Goal: Transaction & Acquisition: Purchase product/service

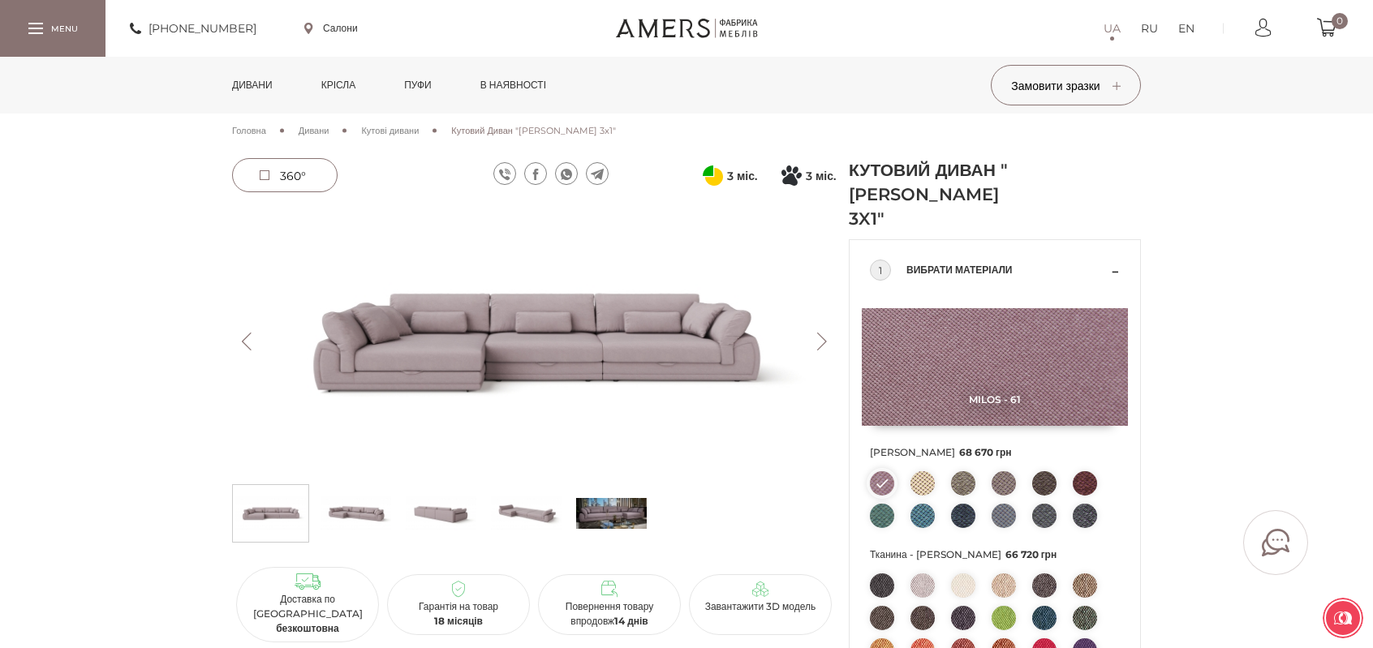
click at [419, 128] on span "Кутові дивани" at bounding box center [390, 130] width 58 height 11
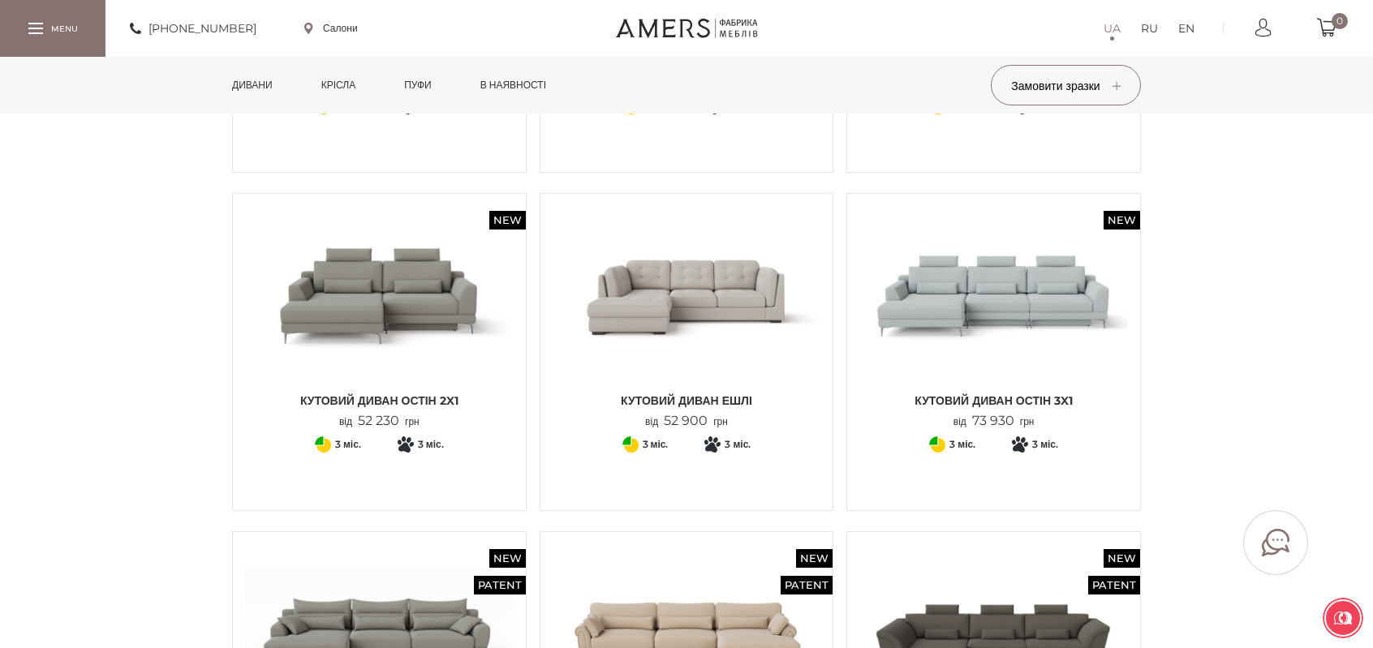
scroll to position [1136, 0]
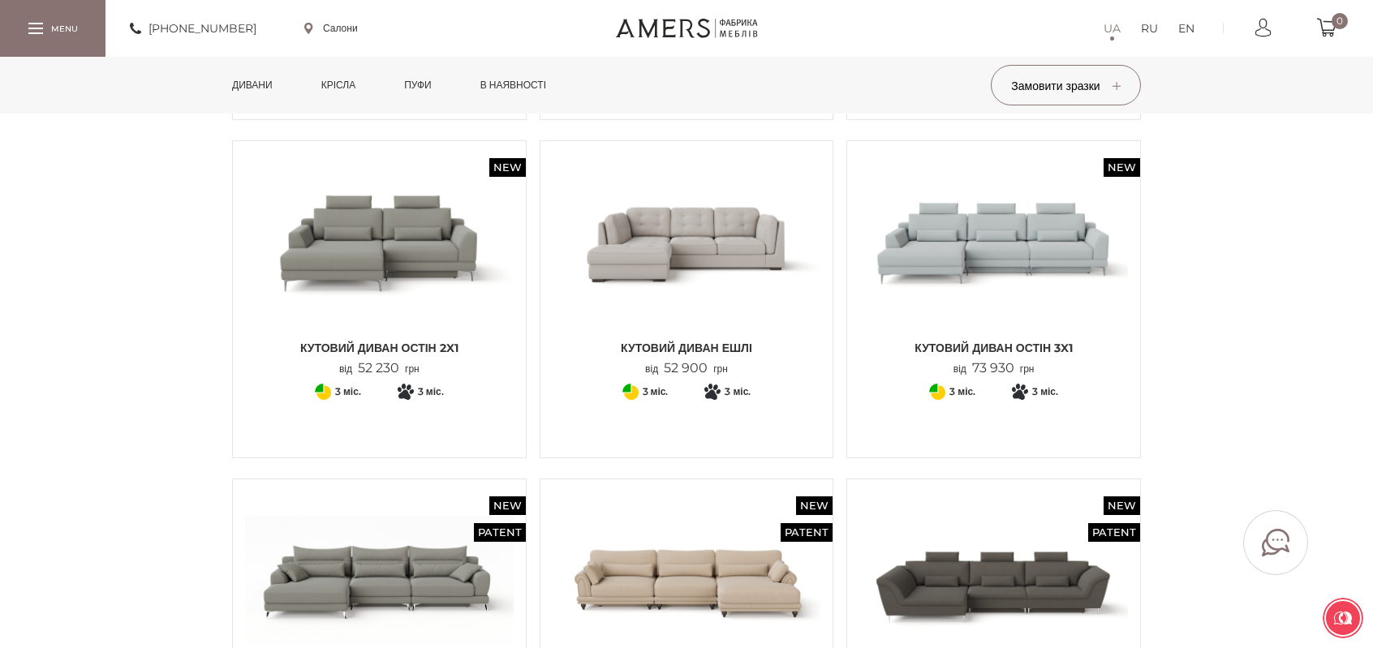
click at [678, 254] on img at bounding box center [687, 242] width 269 height 179
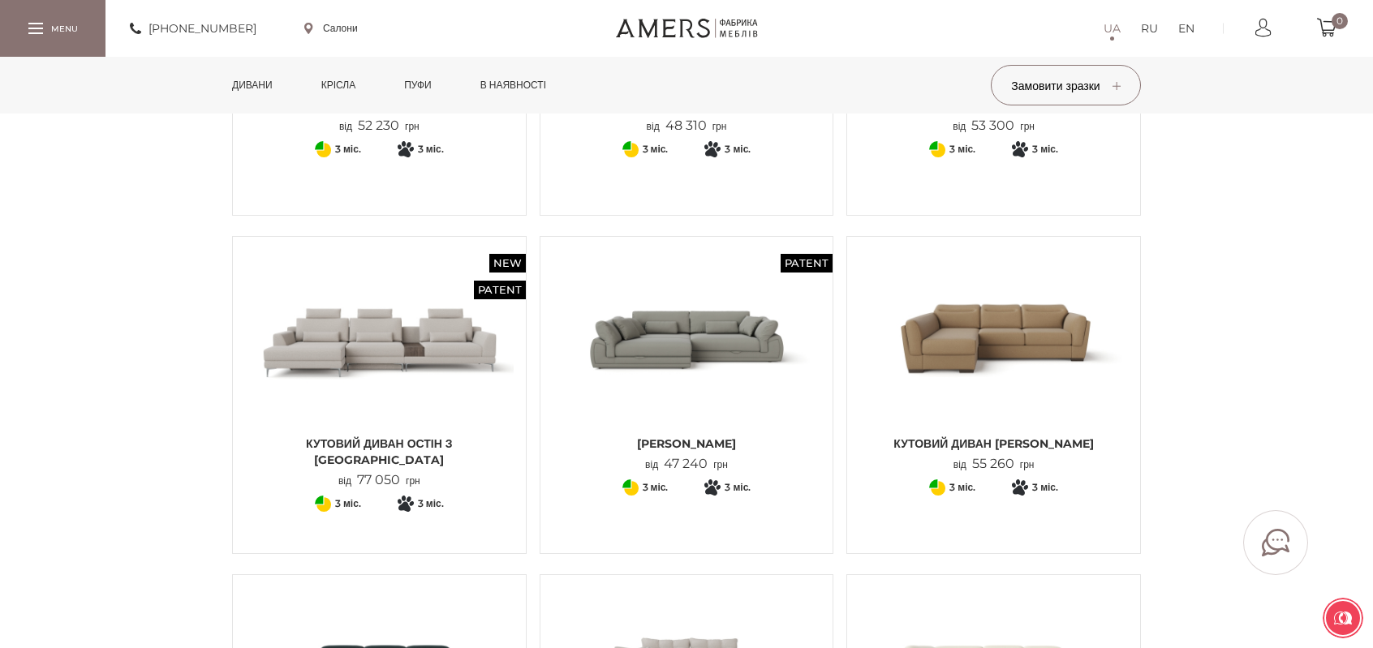
scroll to position [325, 0]
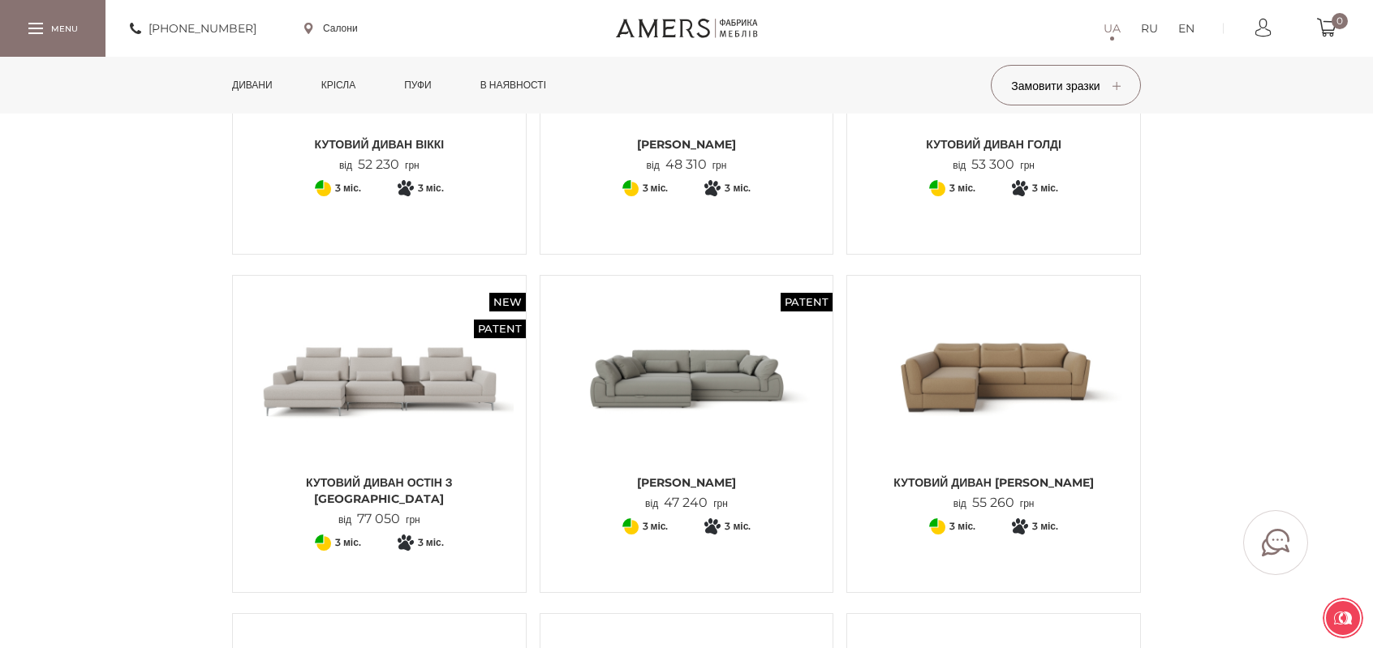
click at [991, 379] on img at bounding box center [993, 377] width 269 height 179
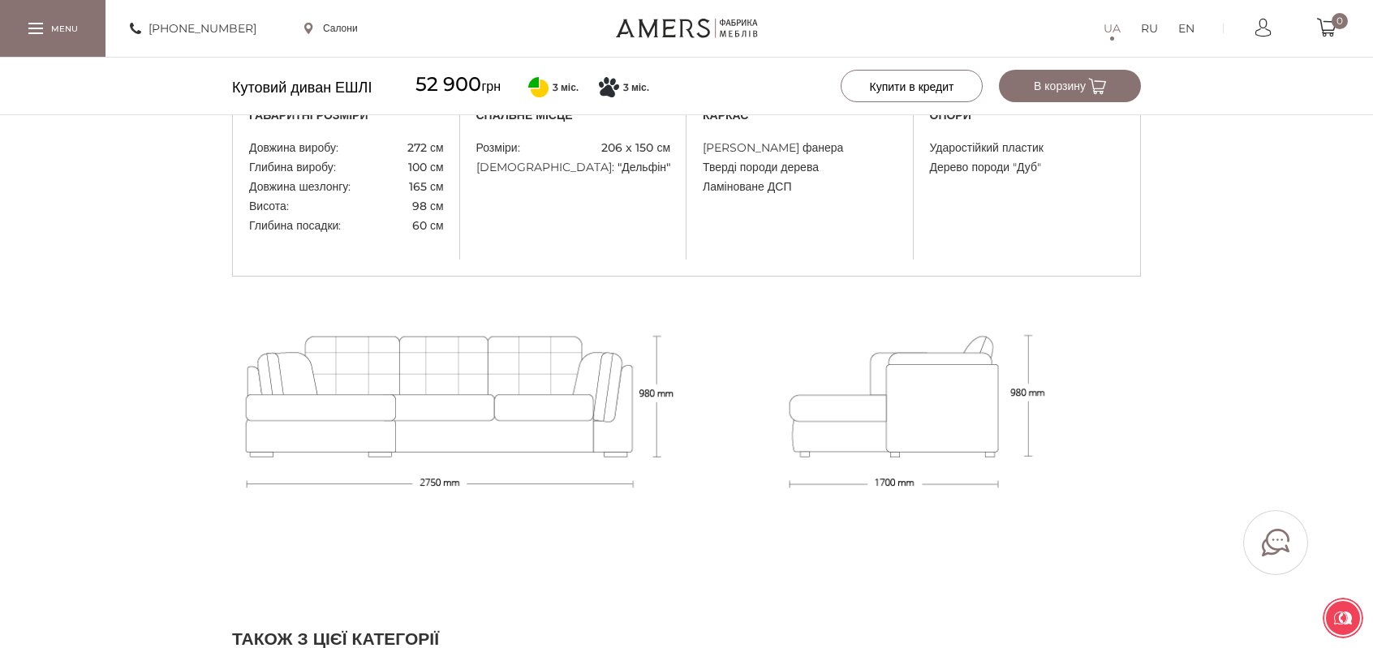
scroll to position [1217, 0]
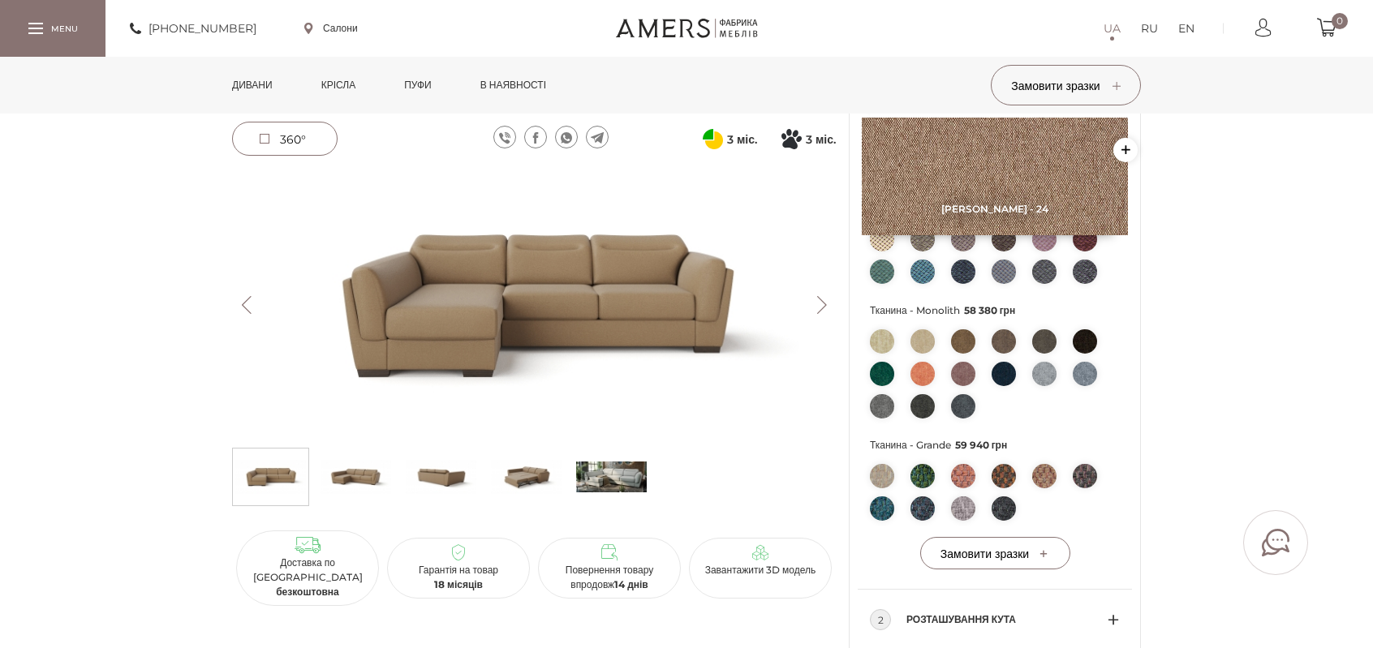
scroll to position [568, 0]
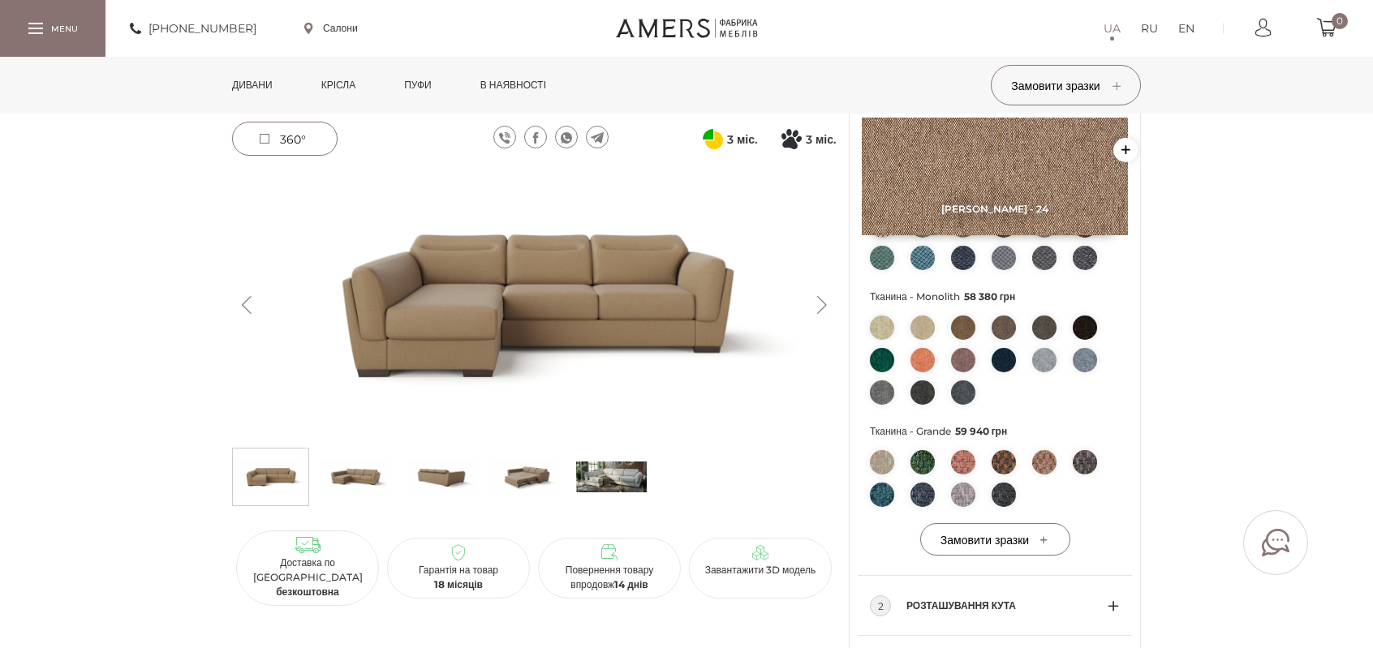
click at [828, 301] on button "Next" at bounding box center [821, 305] width 28 height 18
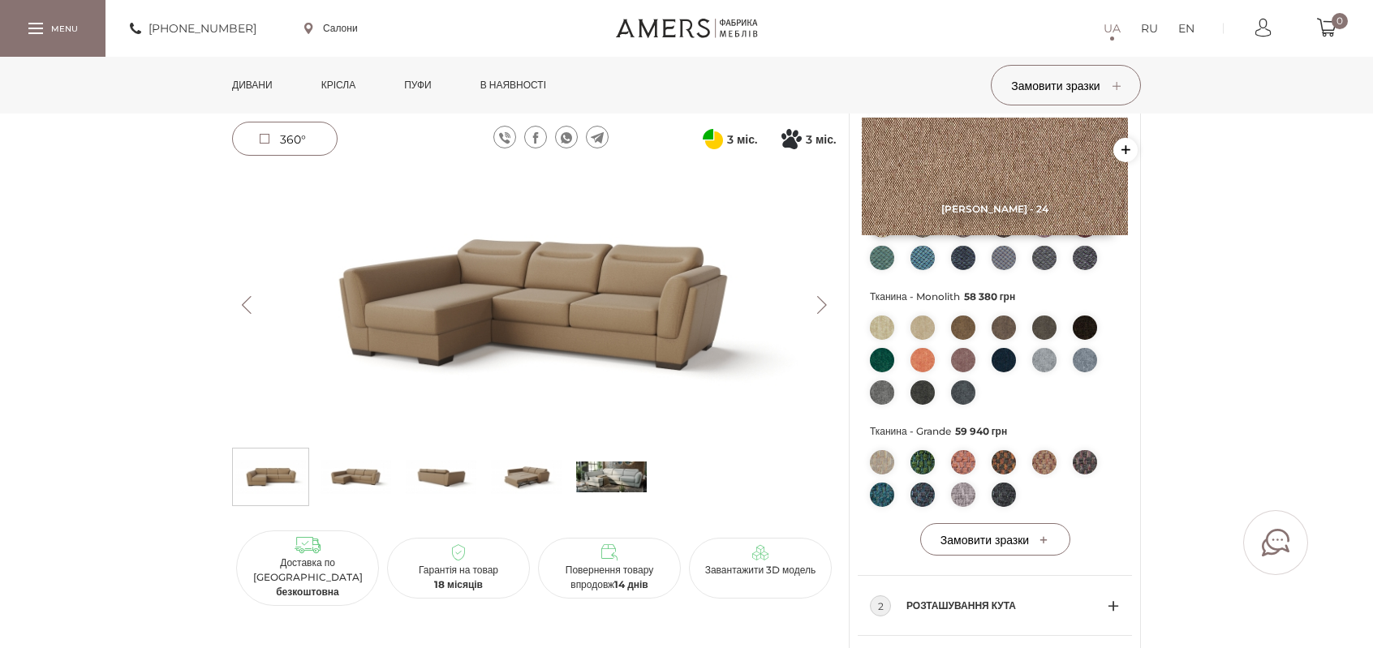
click at [820, 308] on button "Next" at bounding box center [821, 305] width 28 height 18
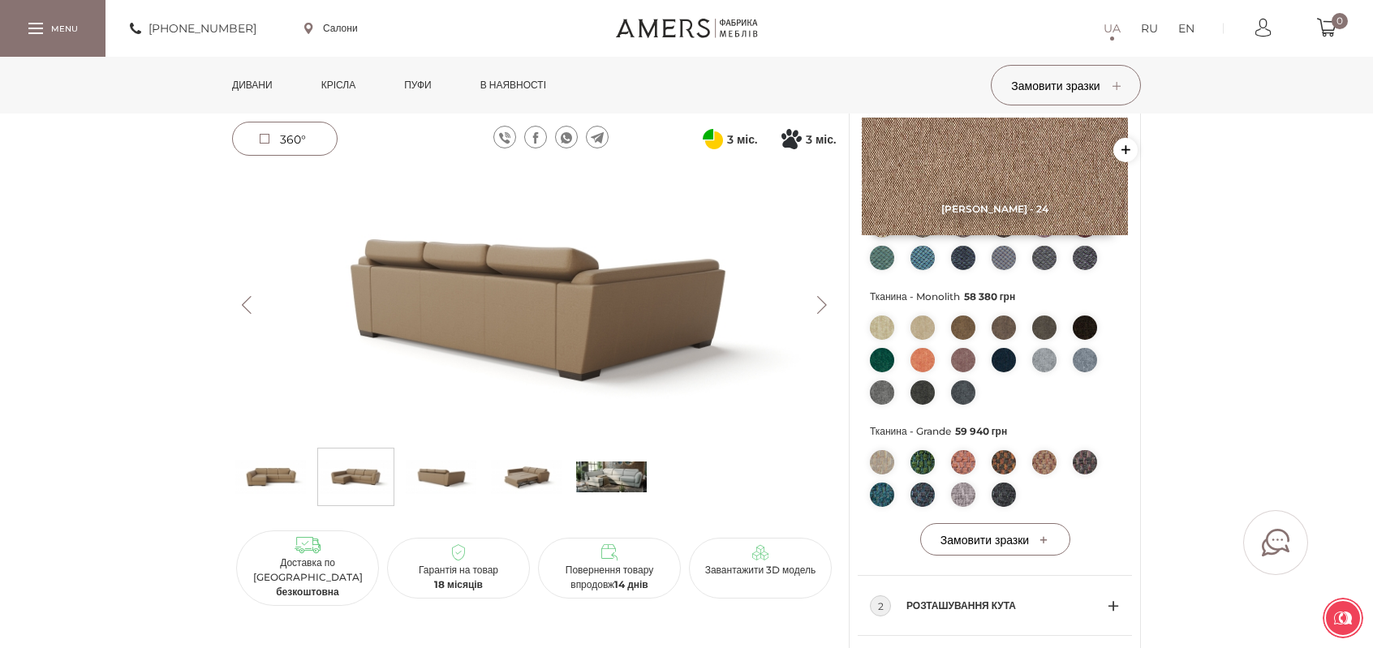
click at [820, 308] on button "Next" at bounding box center [821, 305] width 28 height 18
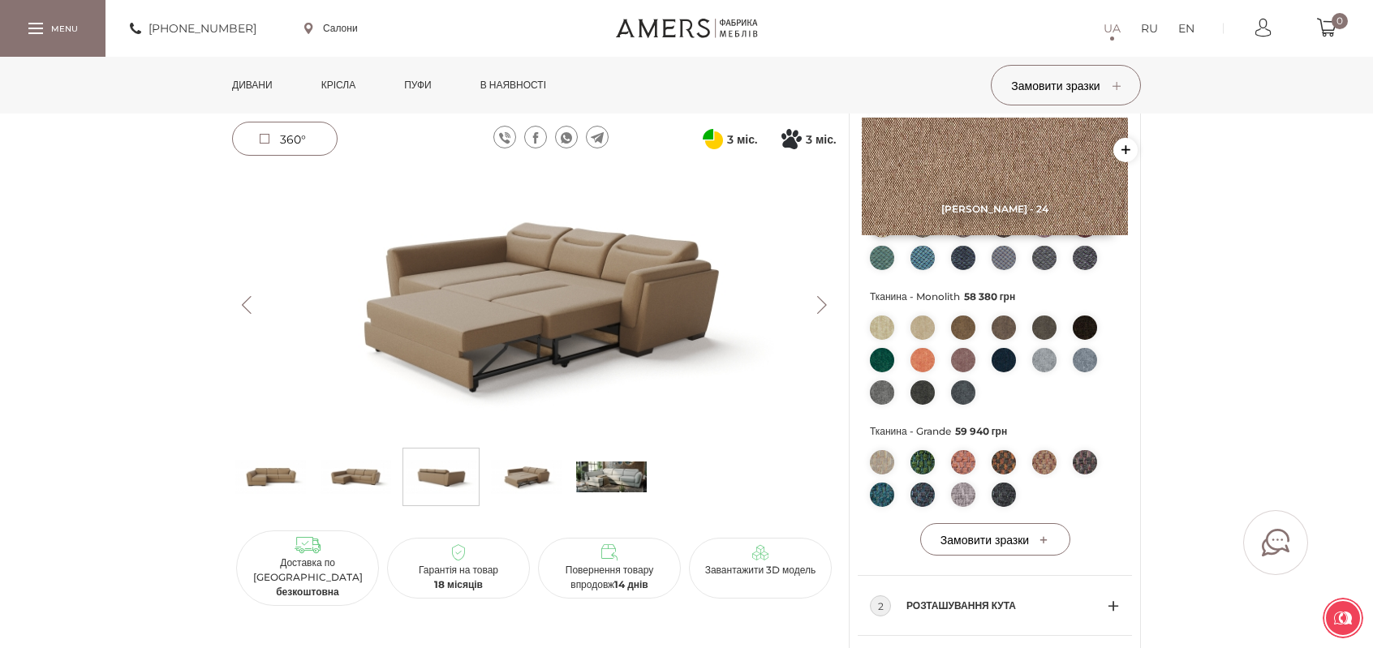
click at [820, 308] on button "Next" at bounding box center [821, 305] width 28 height 18
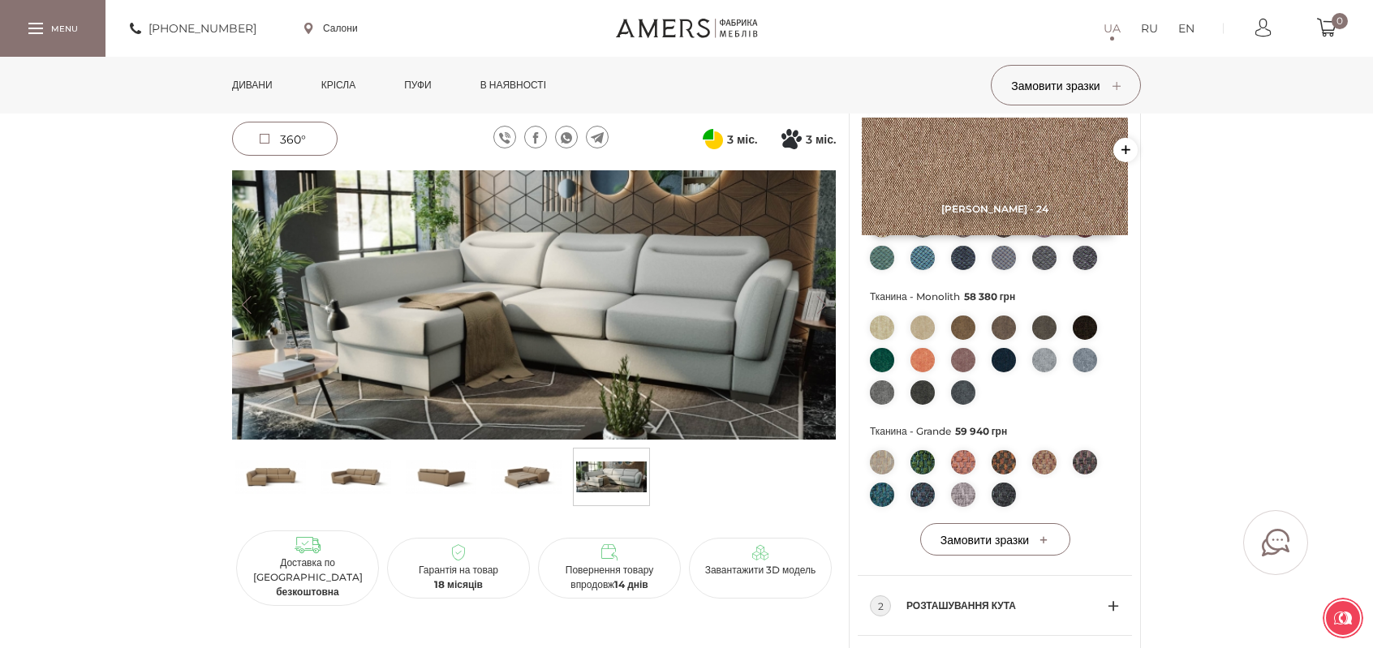
click at [820, 308] on button "Next" at bounding box center [821, 305] width 28 height 18
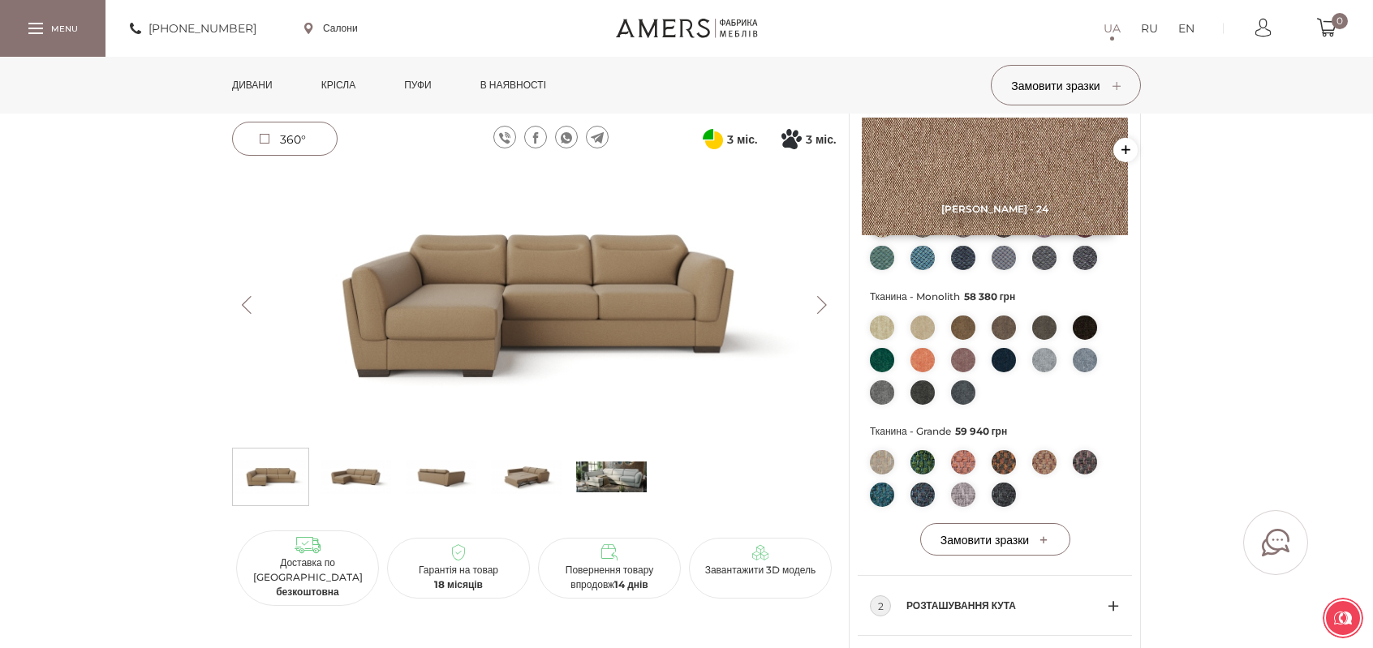
click at [820, 308] on button "Next" at bounding box center [821, 305] width 28 height 18
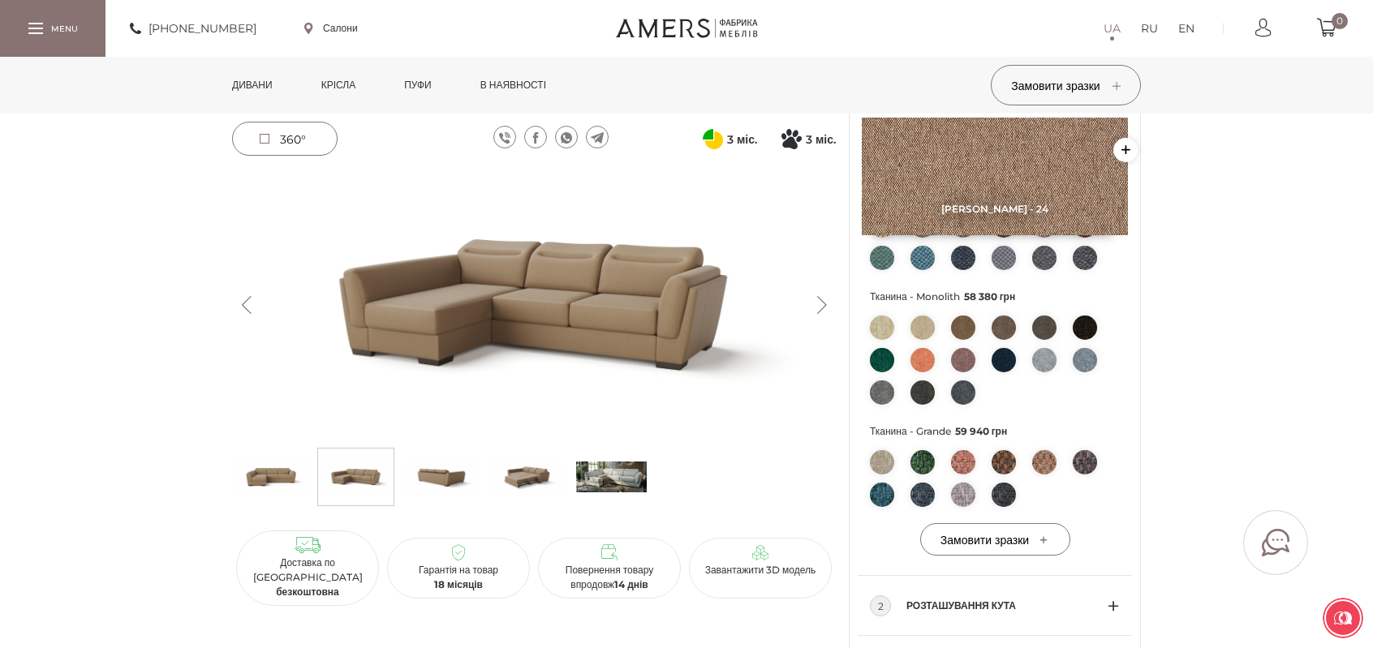
click at [820, 308] on button "Next" at bounding box center [821, 305] width 28 height 18
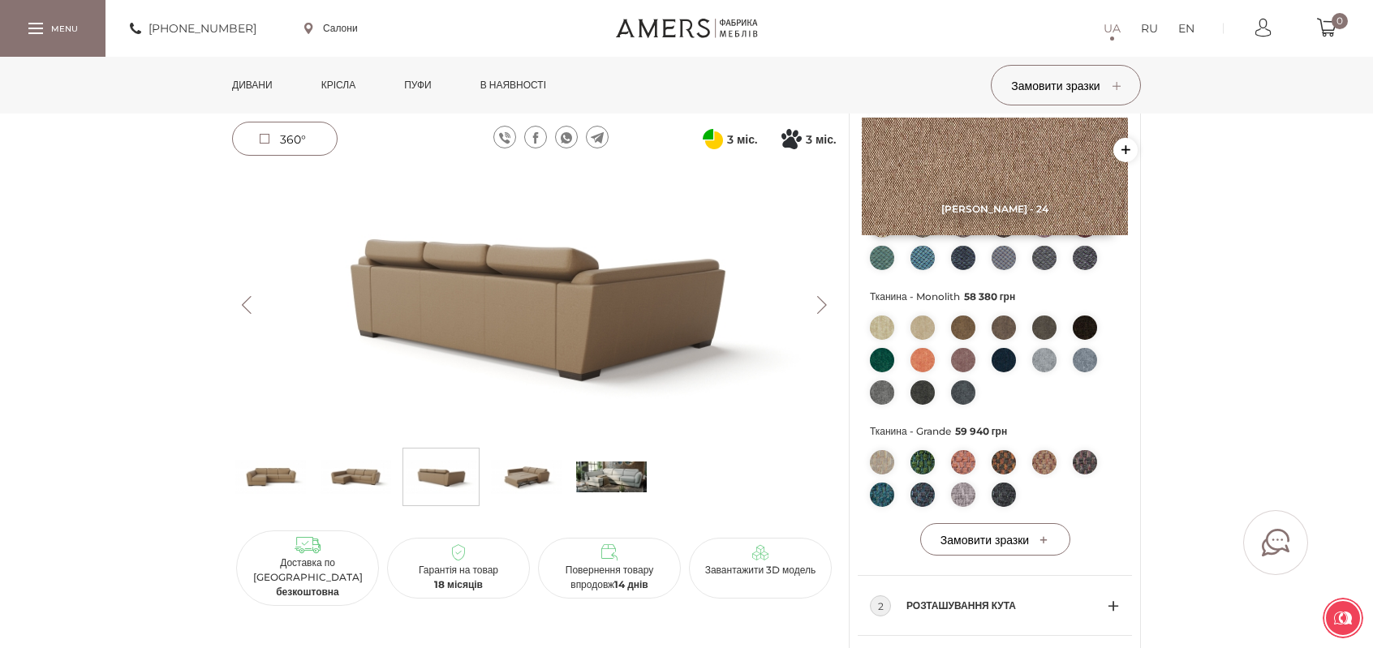
click at [820, 308] on button "Next" at bounding box center [821, 305] width 28 height 18
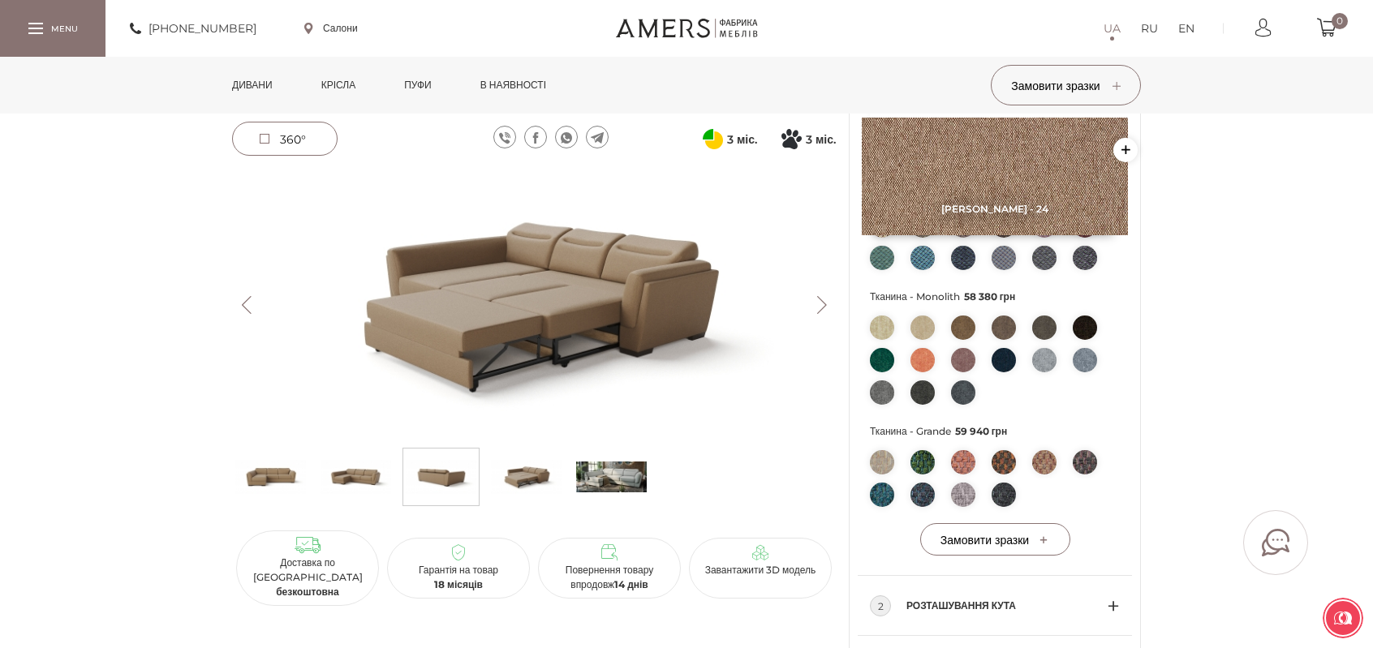
click at [820, 308] on button "Next" at bounding box center [821, 305] width 28 height 18
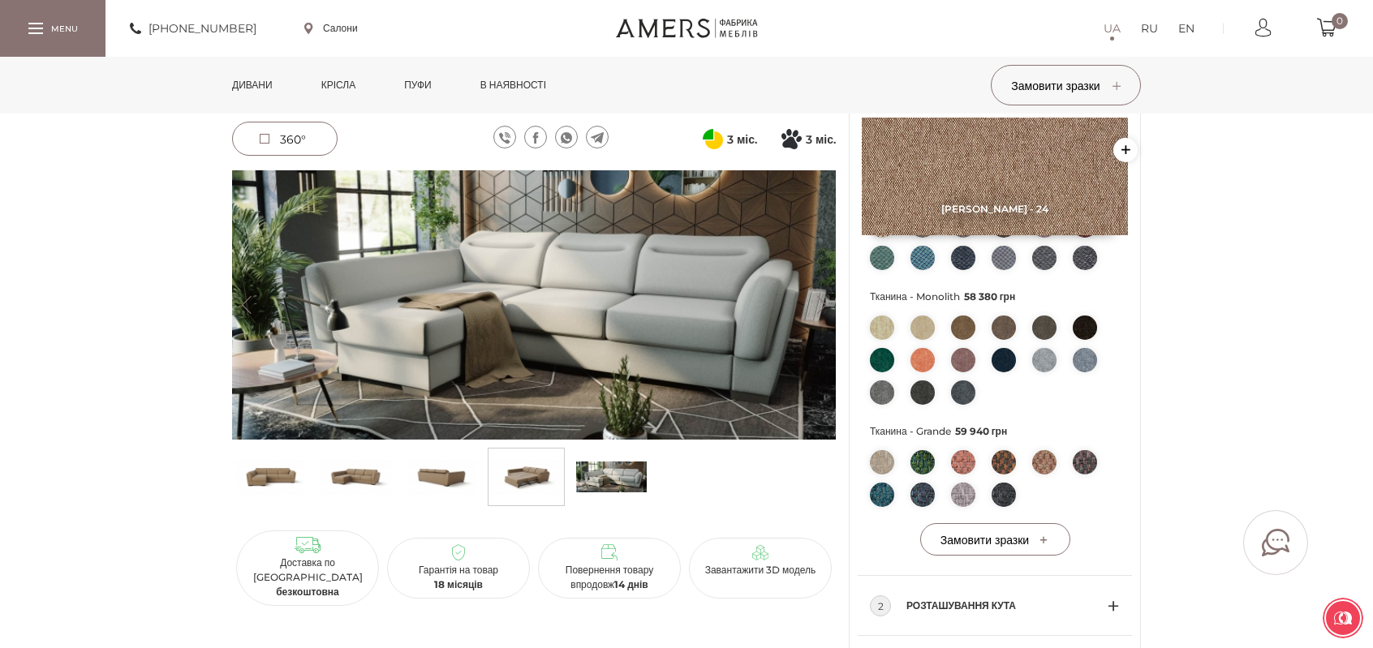
click at [820, 308] on button "Next" at bounding box center [821, 305] width 28 height 18
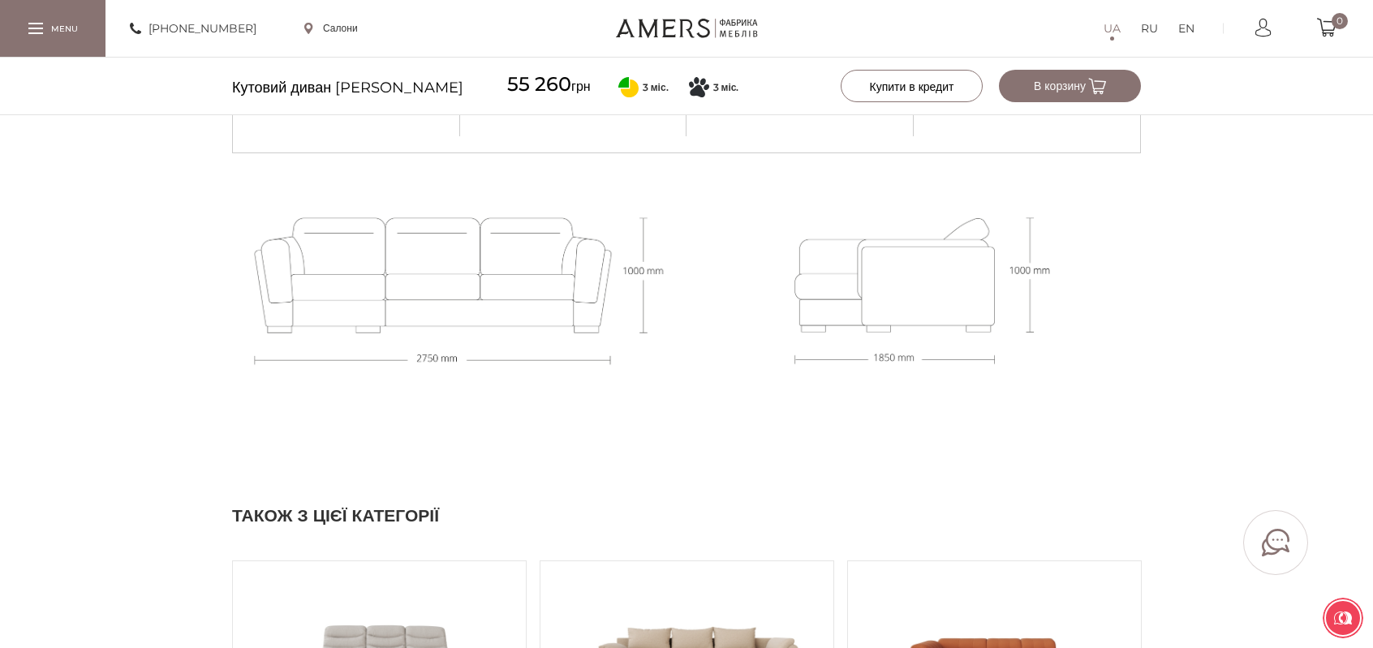
scroll to position [1461, 0]
